Goal: Task Accomplishment & Management: Manage account settings

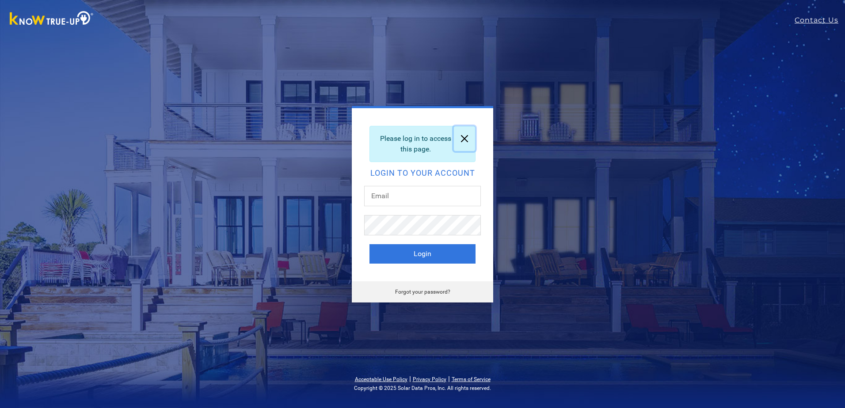
click at [465, 135] on link at bounding box center [464, 138] width 21 height 25
type input "[EMAIL_ADDRESS][DOMAIN_NAME]"
click at [369, 244] on button "Login" at bounding box center [422, 253] width 106 height 19
click at [468, 141] on link at bounding box center [464, 138] width 21 height 25
